Goal: Task Accomplishment & Management: Use online tool/utility

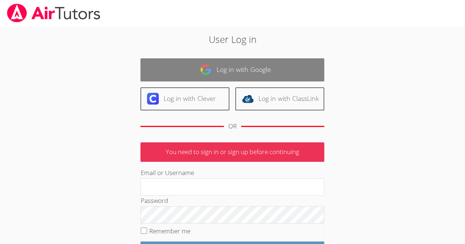
click at [229, 72] on link "Log in with Google" at bounding box center [232, 69] width 184 height 23
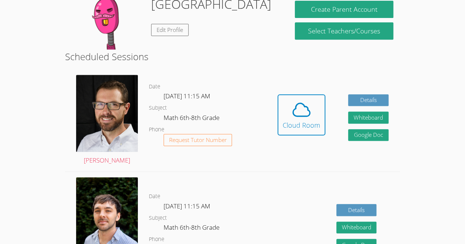
scroll to position [157, 0]
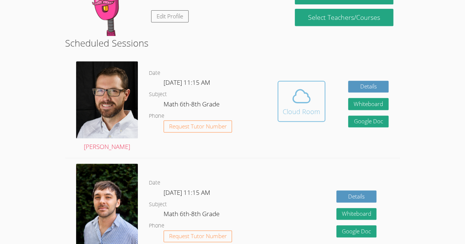
click at [289, 105] on span at bounding box center [301, 96] width 37 height 21
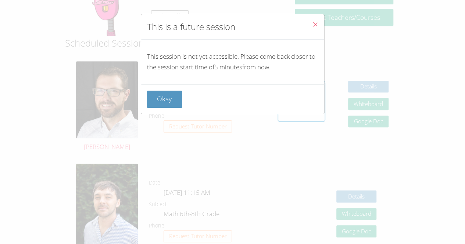
click at [300, 89] on div "Okay" at bounding box center [232, 99] width 183 height 29
click at [148, 99] on button "Okay" at bounding box center [164, 99] width 35 height 17
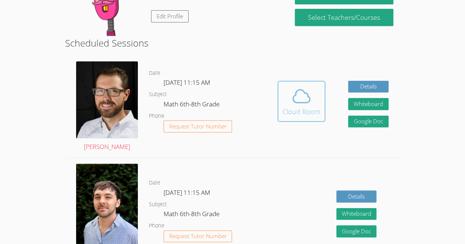
click at [324, 88] on button "Cloud Room" at bounding box center [301, 101] width 48 height 41
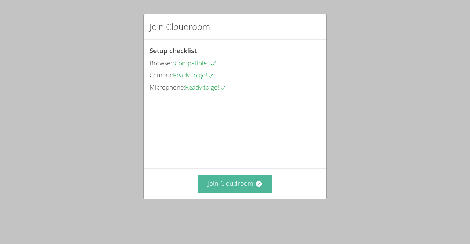
click at [257, 193] on button "Join Cloudroom" at bounding box center [235, 184] width 75 height 18
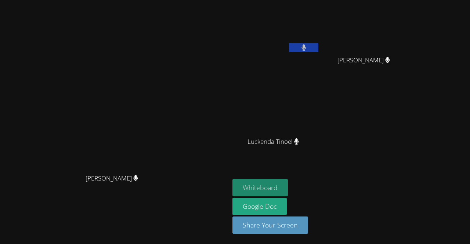
click at [288, 195] on button "Whiteboard" at bounding box center [260, 187] width 55 height 17
